Goal: Task Accomplishment & Management: Complete application form

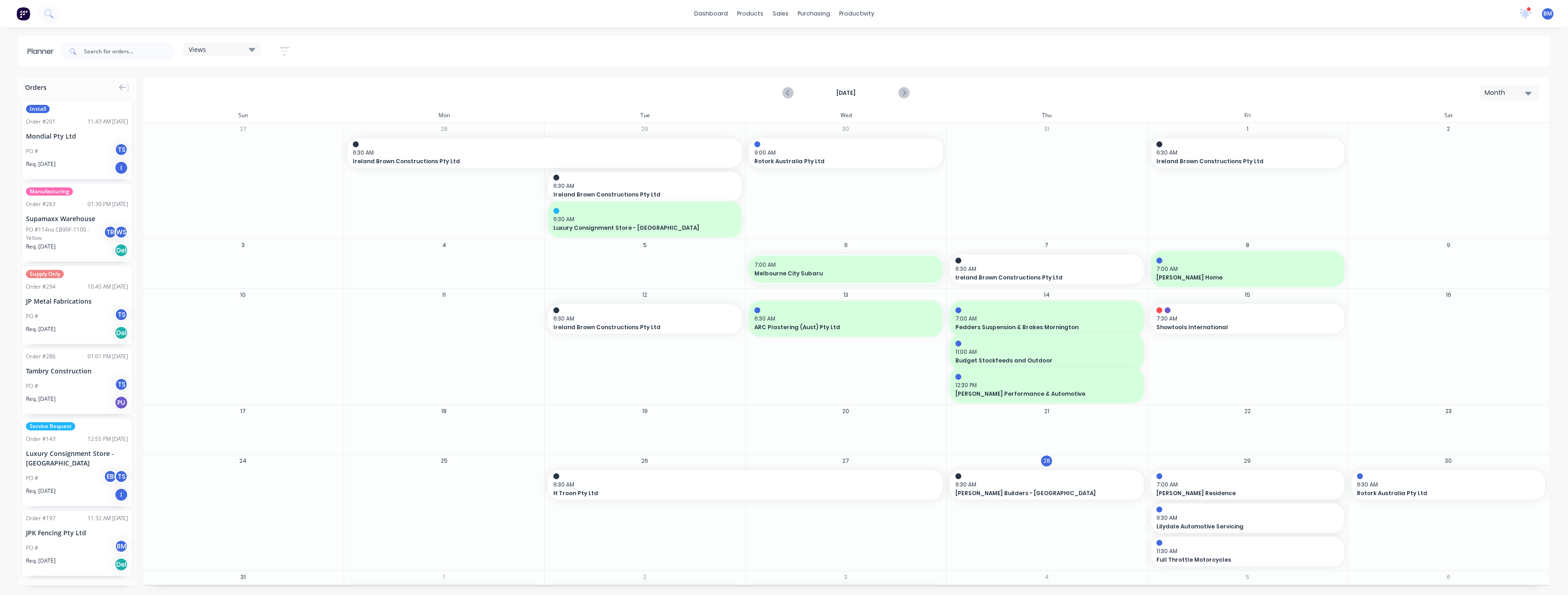
scroll to position [68, 0]
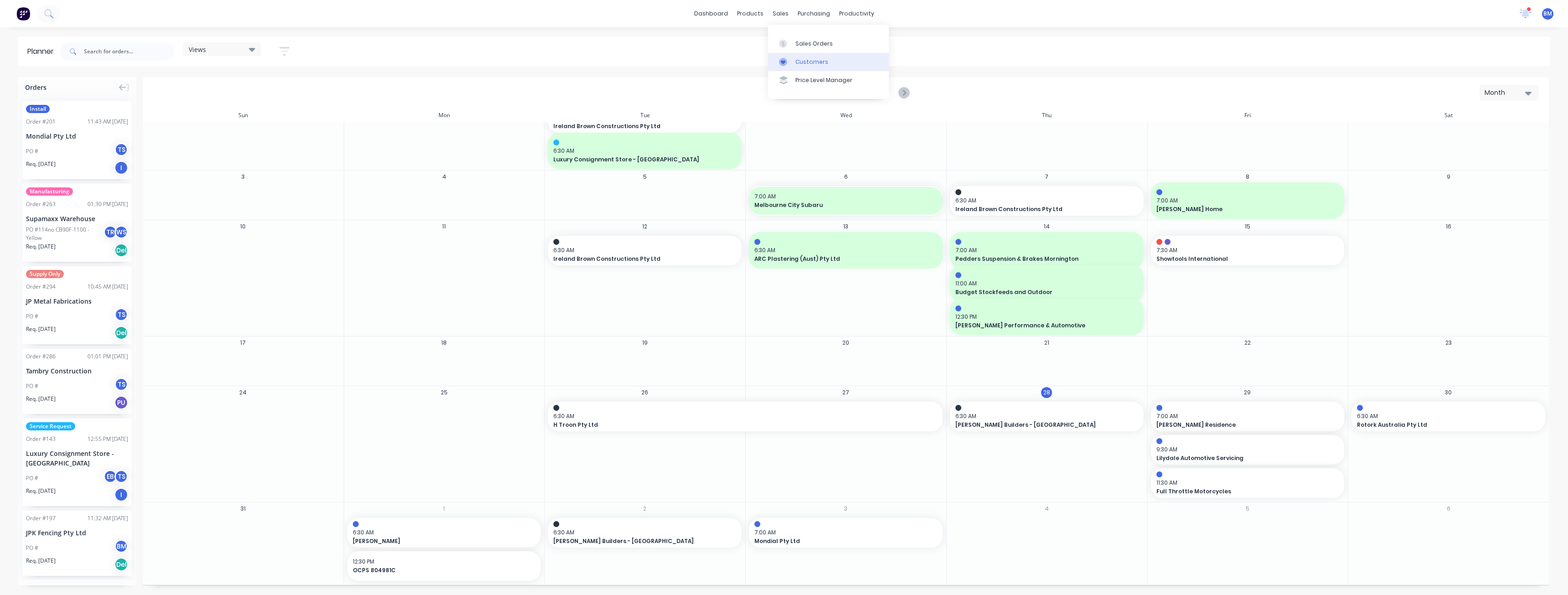
click at [801, 61] on div "Customers" at bounding box center [812, 62] width 33 height 8
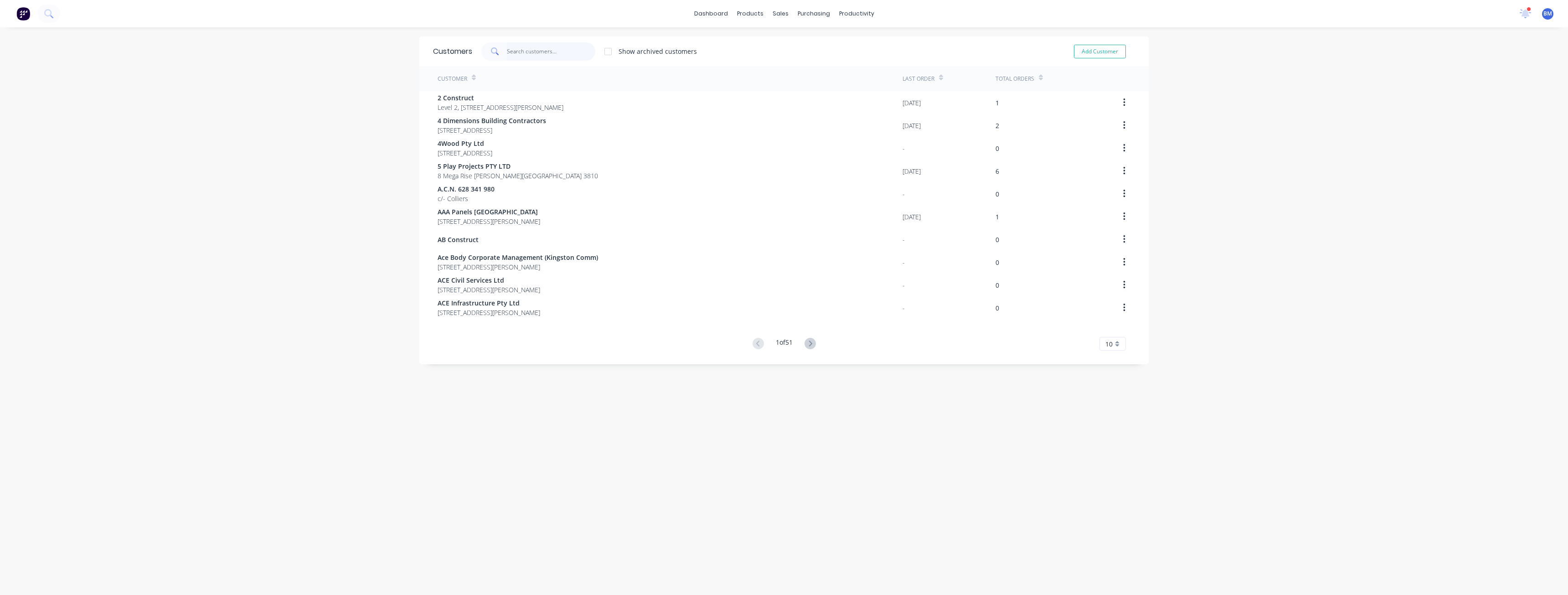
click at [522, 55] on input "text" at bounding box center [551, 52] width 89 height 18
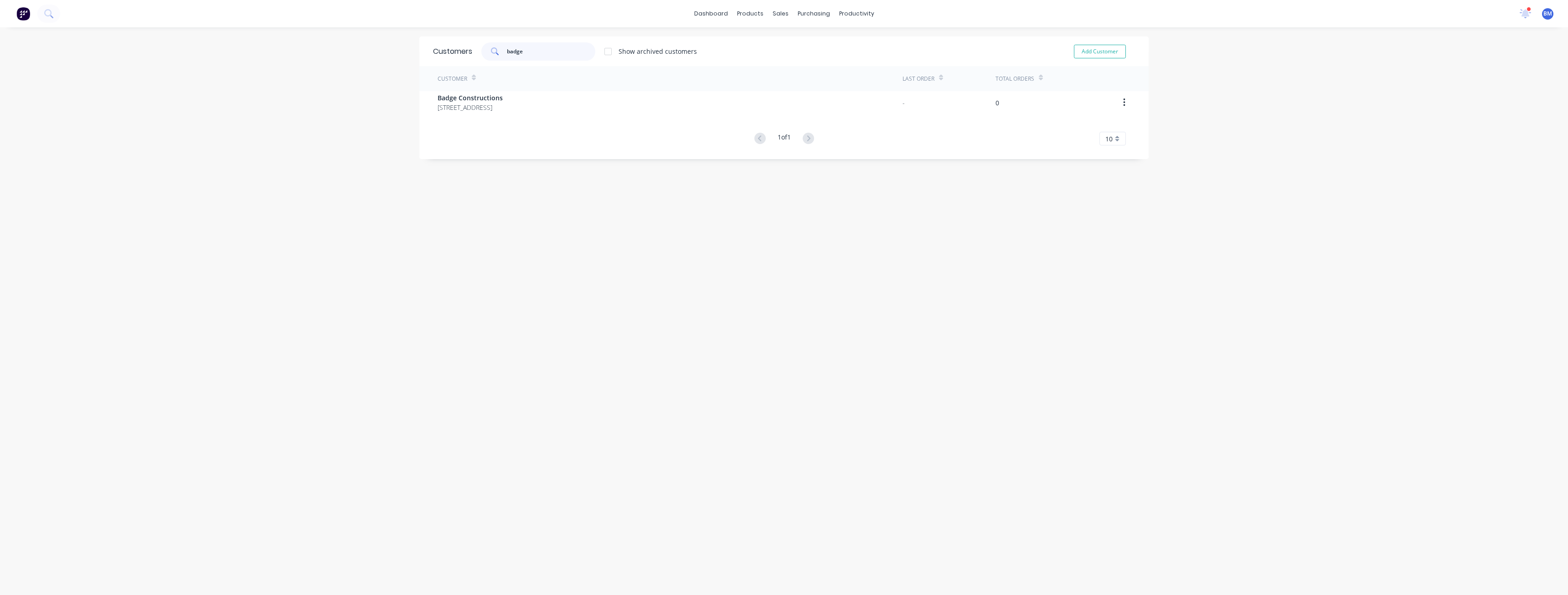
type input "badge"
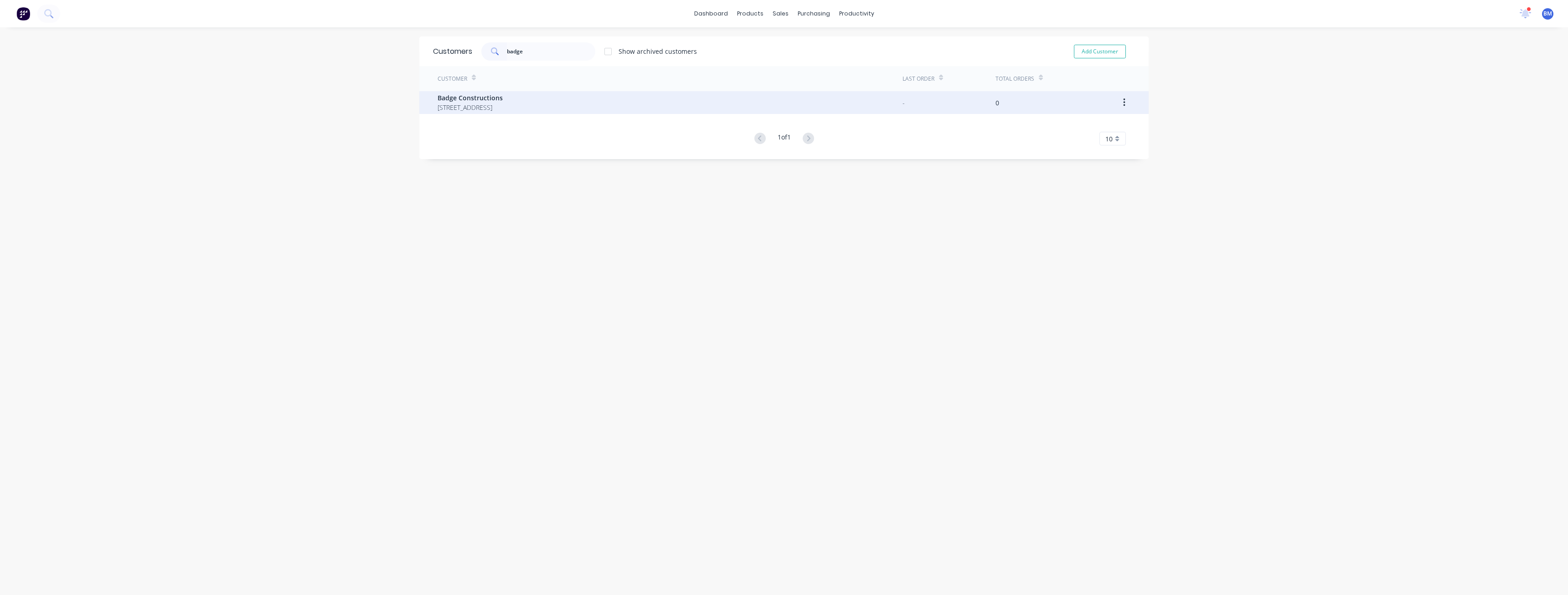
click at [503, 104] on span "[STREET_ADDRESS]" at bounding box center [470, 107] width 65 height 10
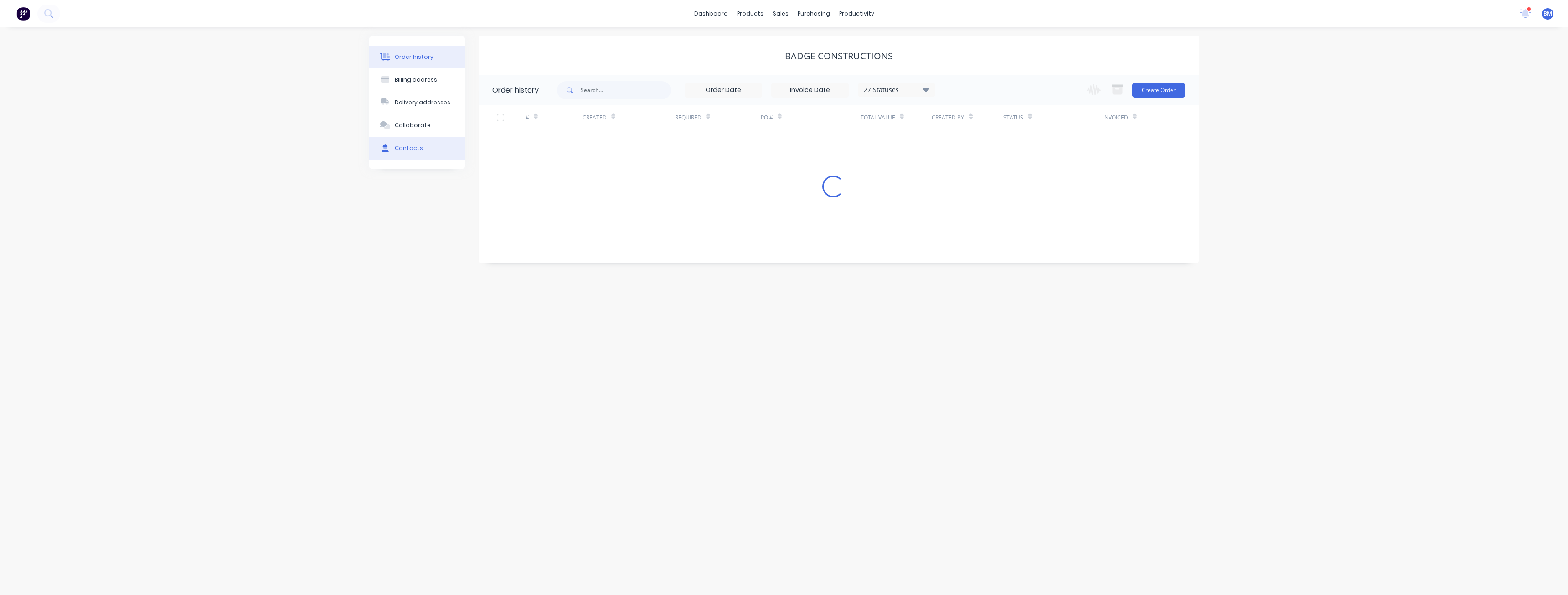
click at [404, 146] on div "Contacts" at bounding box center [408, 148] width 28 height 8
click at [1164, 90] on button "Add contact" at bounding box center [1171, 90] width 42 height 13
select select "AU"
click at [509, 153] on input "text" at bounding box center [567, 157] width 149 height 13
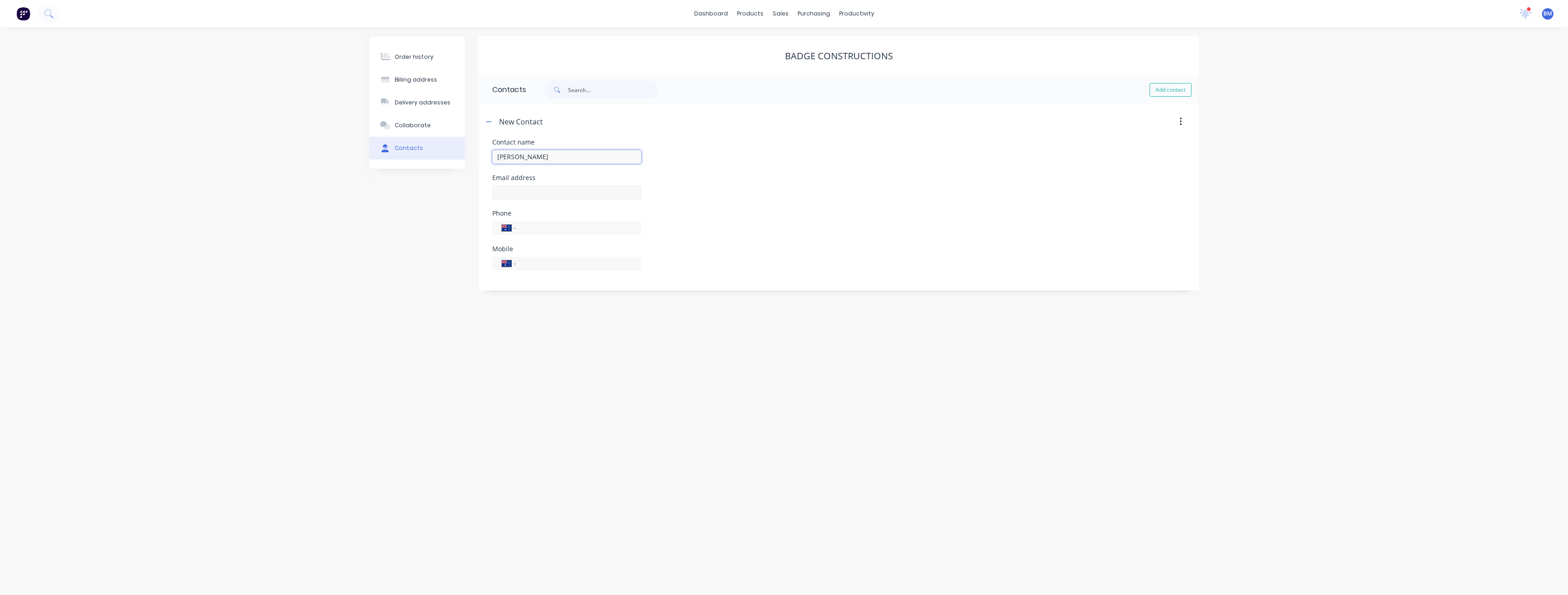
type input "[PERSON_NAME]"
click at [516, 194] on input "text" at bounding box center [567, 192] width 149 height 13
select select "AU"
click at [531, 194] on input "text" at bounding box center [567, 192] width 149 height 13
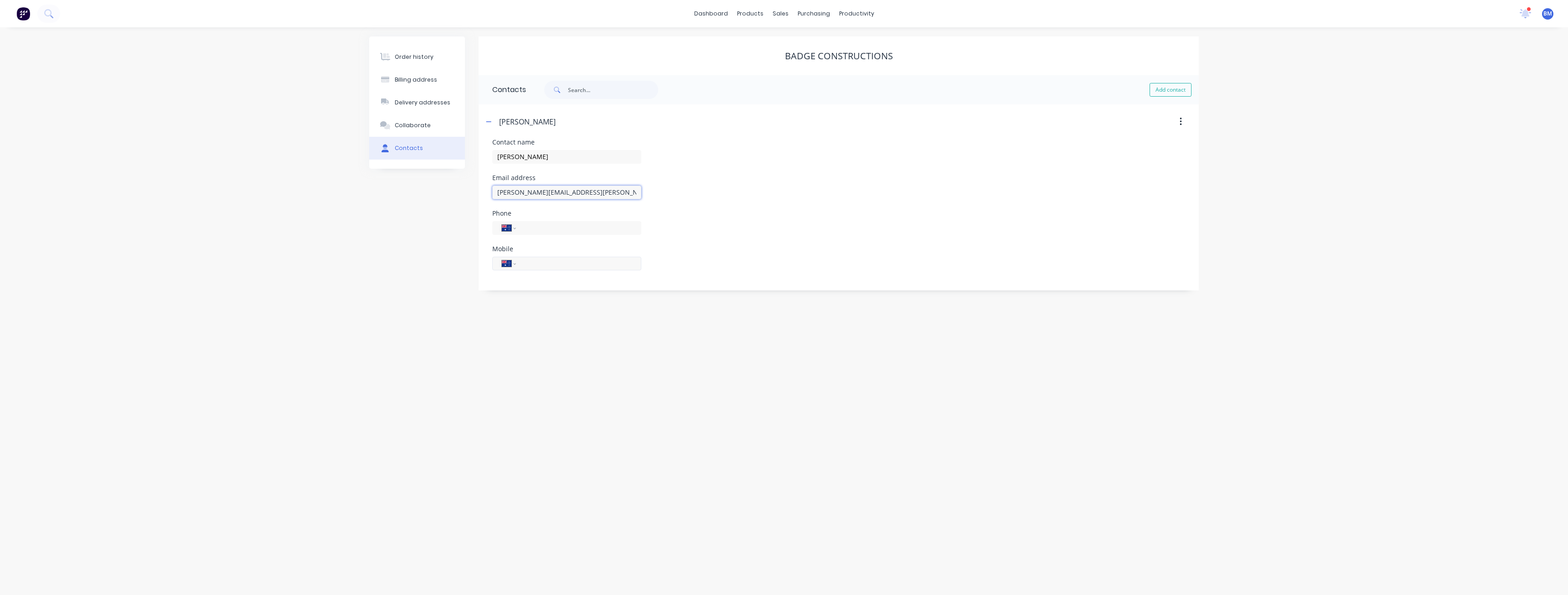
type input "[PERSON_NAME][EMAIL_ADDRESS][PERSON_NAME][DOMAIN_NAME]"
click at [530, 262] on input "tel" at bounding box center [577, 263] width 110 height 10
type input "0488 793 006"
click at [716, 243] on div "Phone International [GEOGRAPHIC_DATA] [GEOGRAPHIC_DATA] [GEOGRAPHIC_DATA] [GEOG…" at bounding box center [839, 228] width 693 height 35
click at [488, 119] on icon "button" at bounding box center [488, 122] width 5 height 6
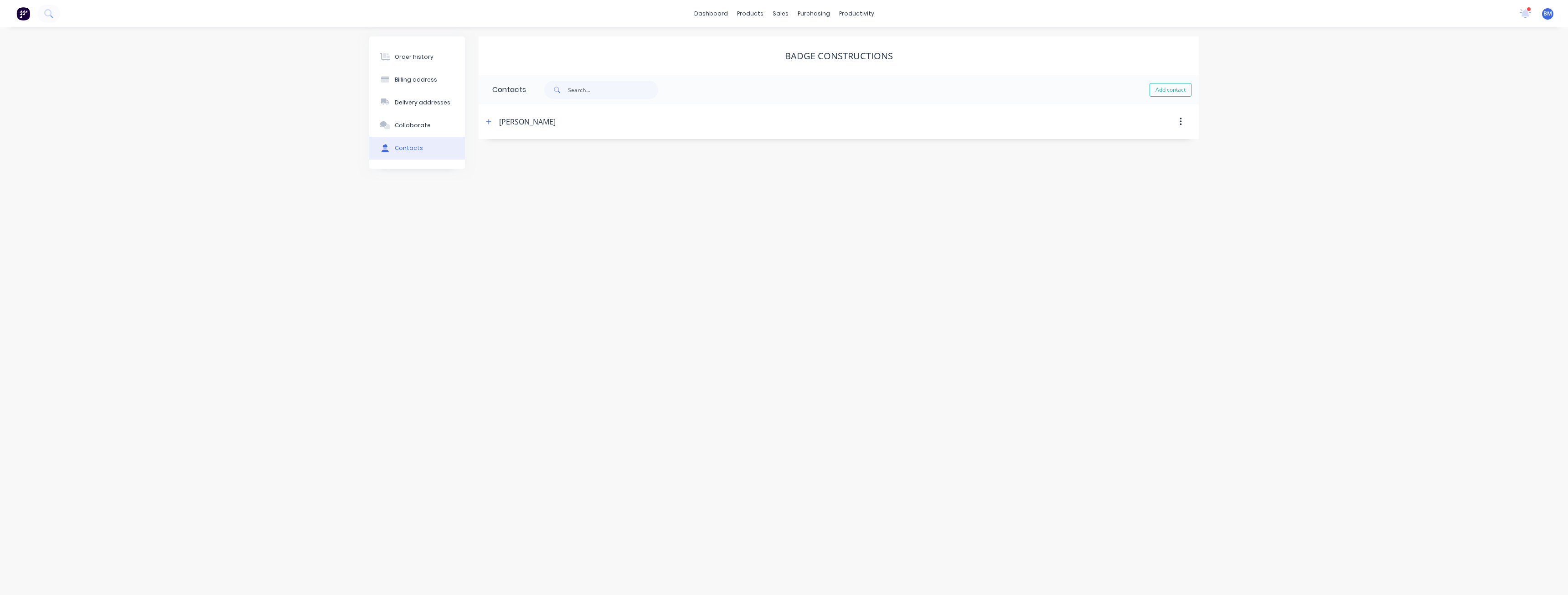
click at [807, 187] on div "Order history Billing address Delivery addresses Collaborate Contacts Badge Con…" at bounding box center [784, 311] width 1568 height 568
click at [273, 166] on div "Order history Billing address Delivery addresses Collaborate Contacts Badge Con…" at bounding box center [784, 311] width 1568 height 568
click at [147, 197] on div "Order history Billing address Delivery addresses Collaborate Contacts Badge Con…" at bounding box center [784, 311] width 1568 height 568
